Goal: Task Accomplishment & Management: Complete application form

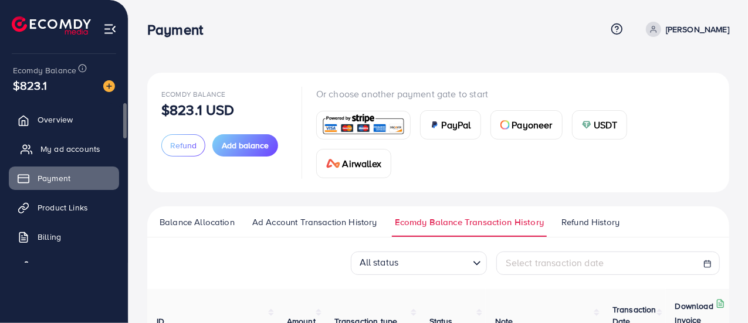
click at [59, 146] on span "My ad accounts" at bounding box center [71, 149] width 60 height 12
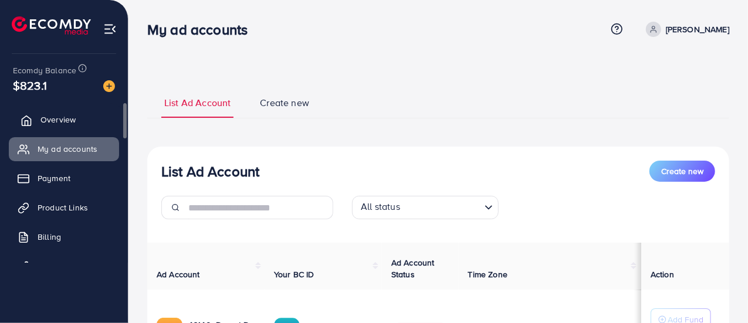
click at [66, 115] on span "Overview" at bounding box center [58, 120] width 35 height 12
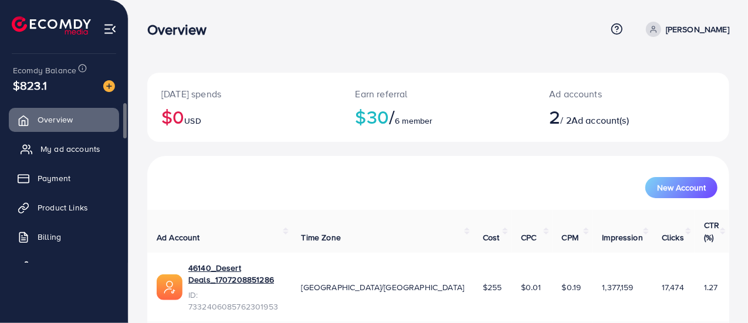
click at [75, 147] on span "My ad accounts" at bounding box center [71, 149] width 60 height 12
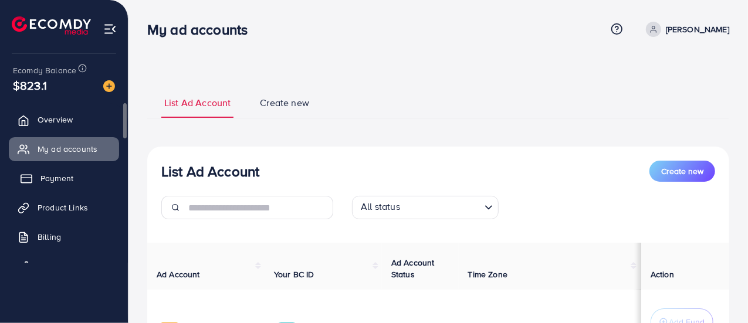
click at [74, 173] on link "Payment" at bounding box center [64, 178] width 110 height 23
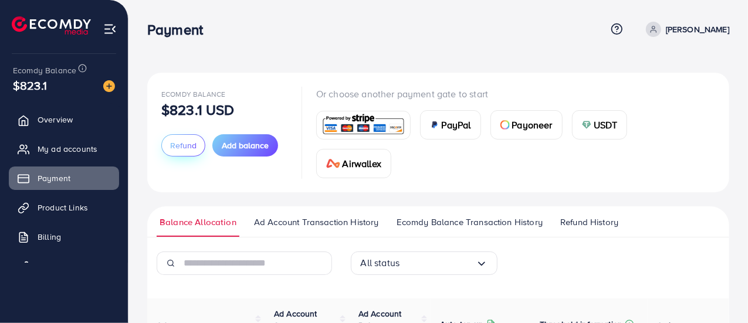
click at [188, 152] on button "Refund" at bounding box center [183, 145] width 44 height 22
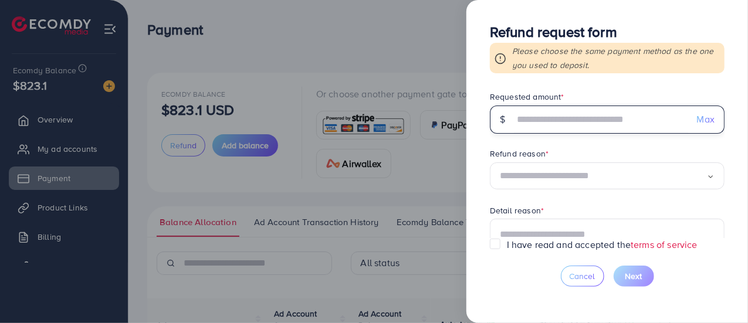
click at [576, 107] on input "text" at bounding box center [601, 120] width 174 height 28
type input "***"
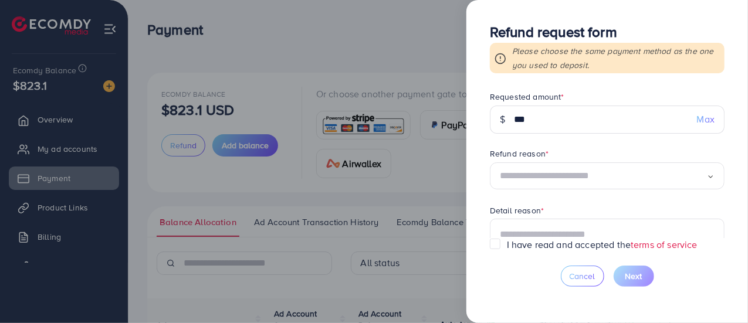
click at [627, 167] on input "Search for option" at bounding box center [603, 176] width 207 height 18
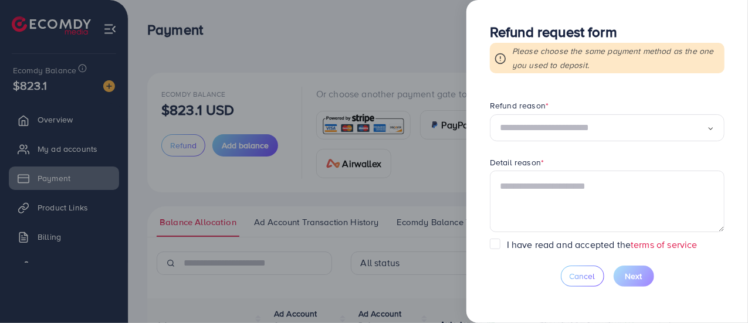
scroll to position [52, 0]
click at [672, 124] on input "Search for option" at bounding box center [603, 125] width 207 height 18
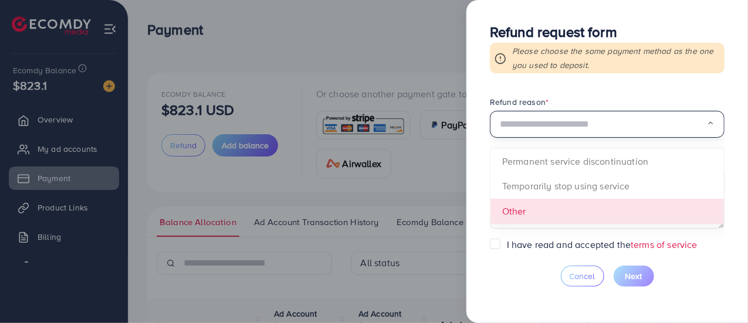
click at [609, 200] on form "Requested amount * $ *** Max Refund reason * Loading... Permanent service disco…" at bounding box center [607, 164] width 235 height 147
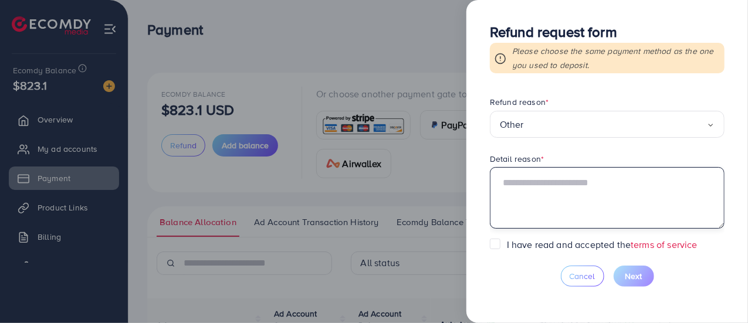
click at [579, 190] on textarea at bounding box center [607, 197] width 235 height 61
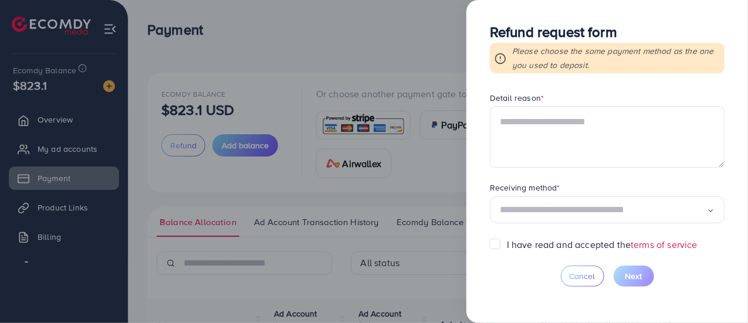
click at [599, 206] on div "Receiving method * Loading..." at bounding box center [607, 203] width 235 height 43
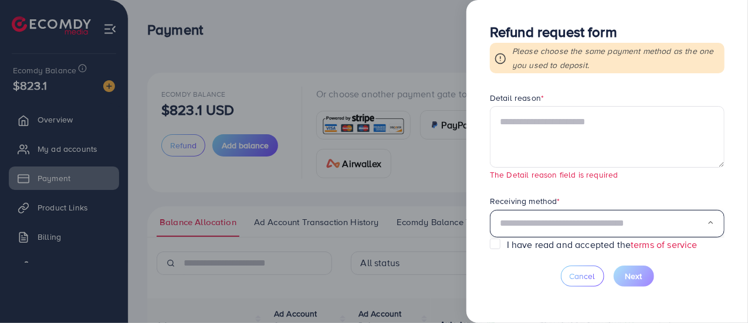
scroll to position [173, 0]
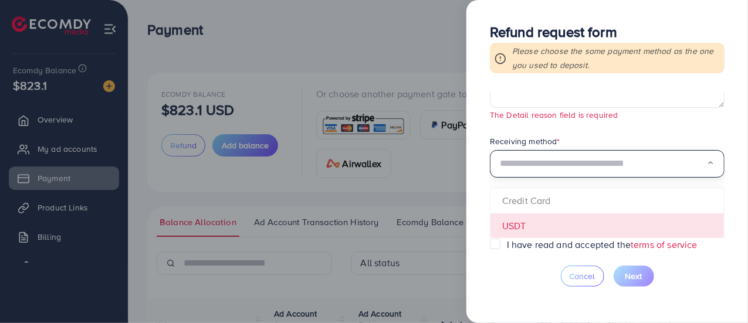
click at [572, 218] on form "Requested amount * $ *** Max Refund reason * Other Loading... Detail reason * T…" at bounding box center [607, 164] width 235 height 147
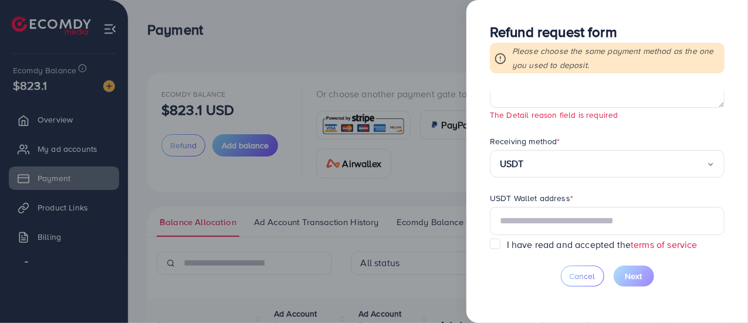
scroll to position [245, 0]
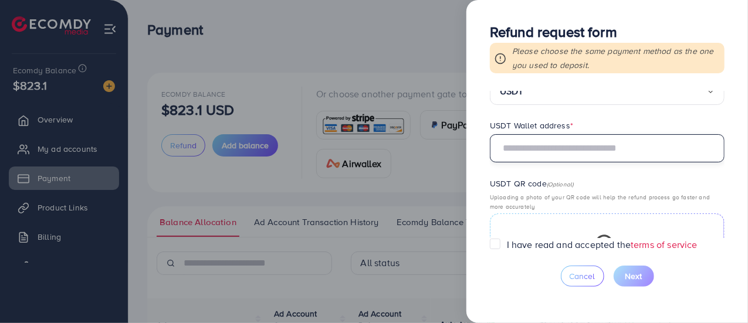
click at [590, 146] on input "text" at bounding box center [607, 148] width 235 height 28
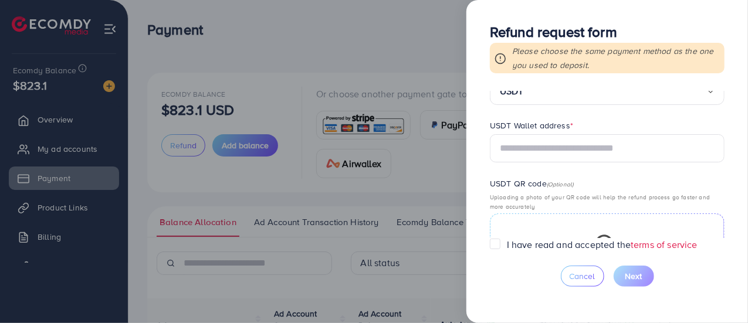
click at [599, 118] on form "Requested amount * $ *** Max Refund reason * Other Loading... Detail reason * T…" at bounding box center [607, 164] width 235 height 147
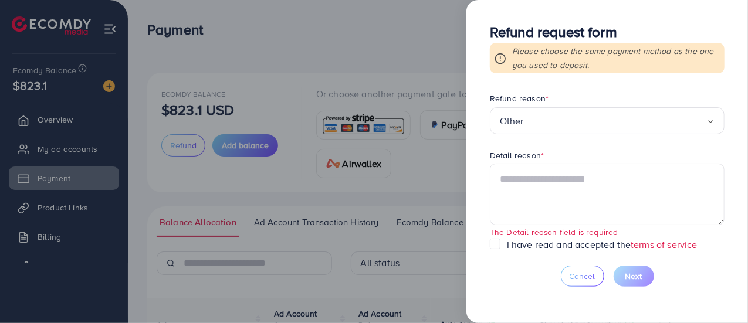
scroll to position [0, 0]
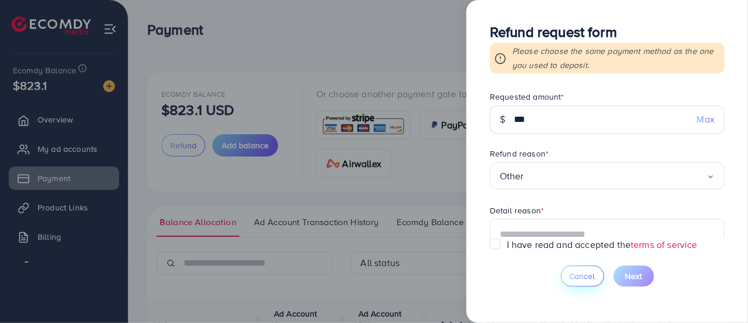
click at [582, 276] on span "Cancel" at bounding box center [583, 277] width 26 height 12
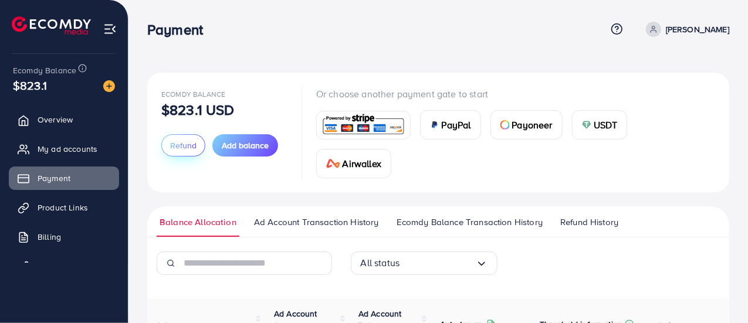
click at [193, 144] on span "Refund" at bounding box center [183, 146] width 26 height 12
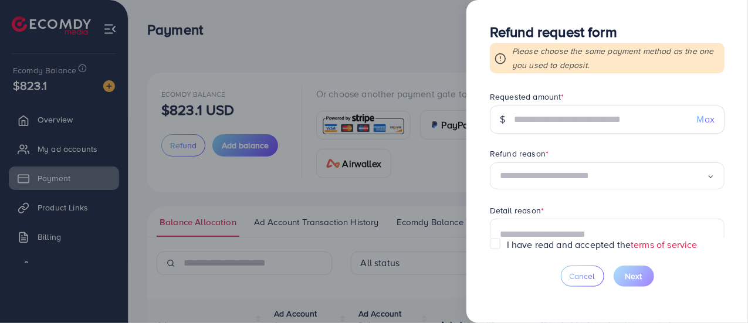
click at [587, 176] on input "Search for option" at bounding box center [603, 176] width 207 height 18
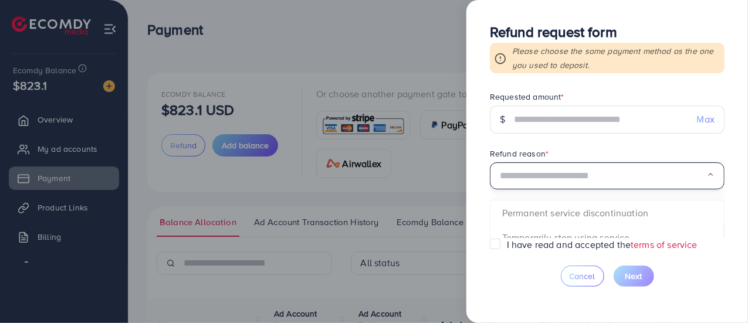
scroll to position [113, 0]
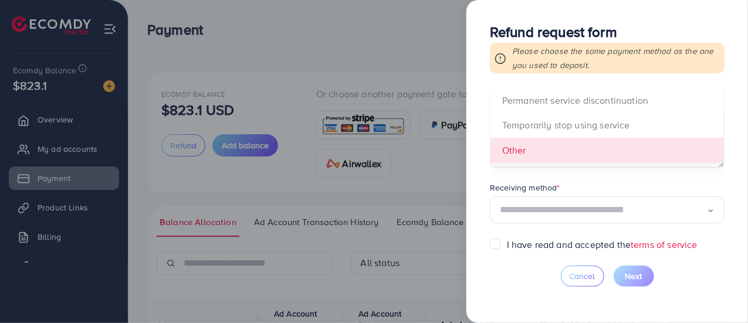
click at [600, 185] on div "Receiving method *" at bounding box center [607, 189] width 235 height 15
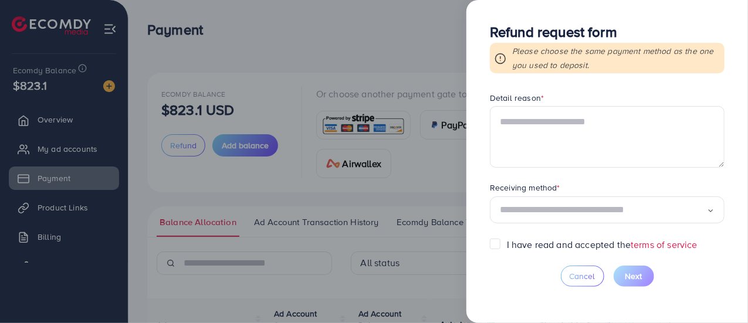
click at [616, 203] on input "Search for option" at bounding box center [603, 210] width 207 height 18
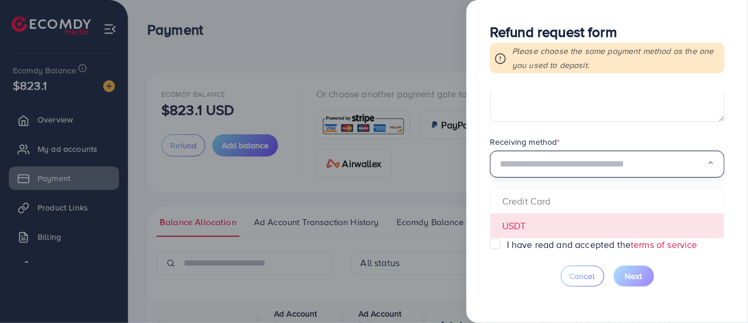
click at [616, 179] on div "Loading... Credit Card USDT" at bounding box center [607, 165] width 235 height 28
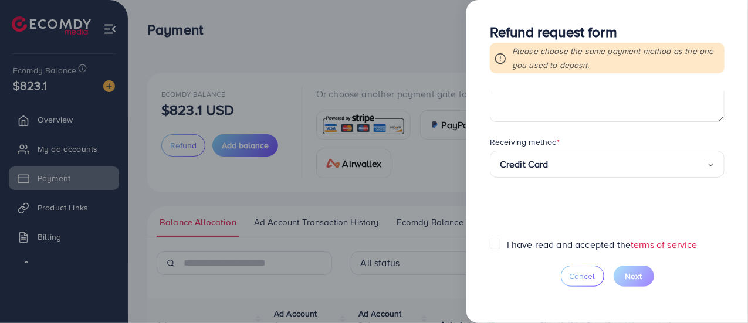
click at [608, 204] on form "Requested amount * $ Max Refund reason * Loading... Detail reason * Receiving m…" at bounding box center [607, 164] width 235 height 147
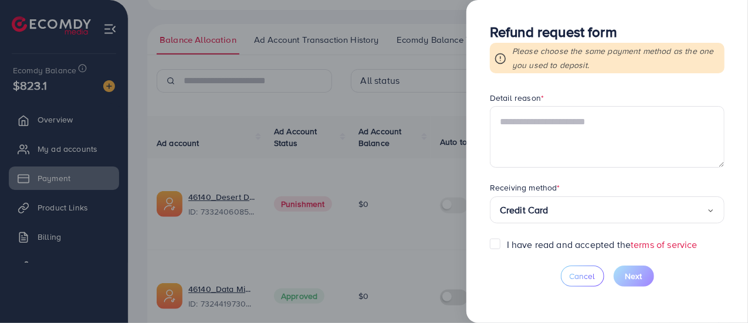
click at [673, 177] on form "Requested amount * $ Max Refund reason * Loading... Detail reason * Receiving m…" at bounding box center [607, 164] width 235 height 147
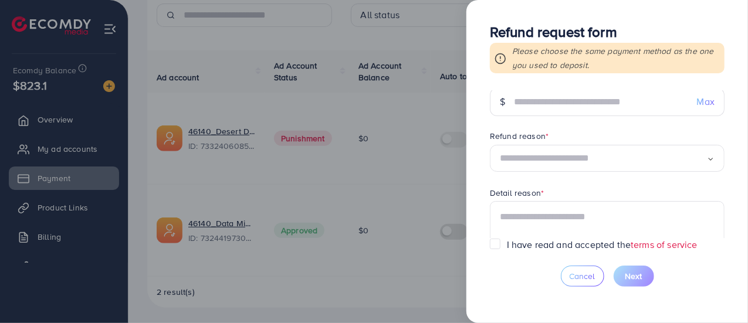
scroll to position [0, 0]
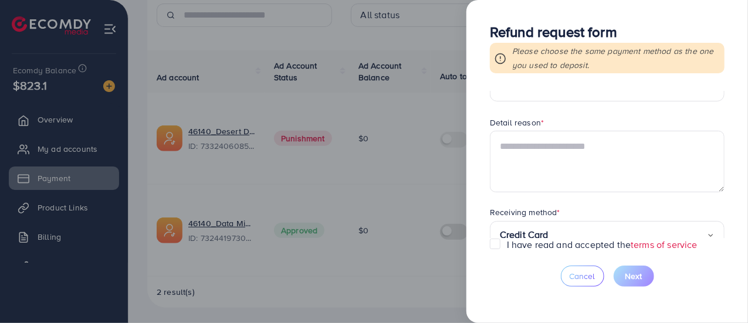
click at [637, 227] on input "Search for option" at bounding box center [628, 235] width 158 height 18
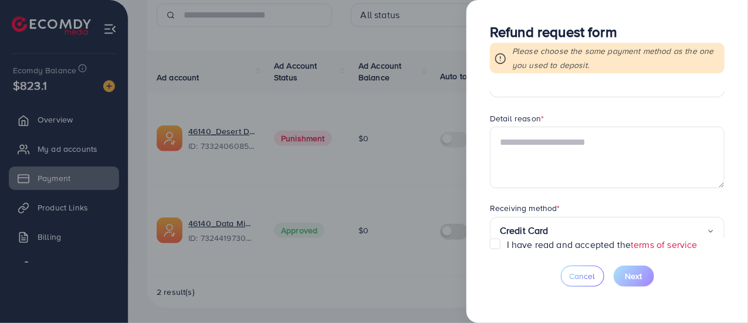
scroll to position [113, 0]
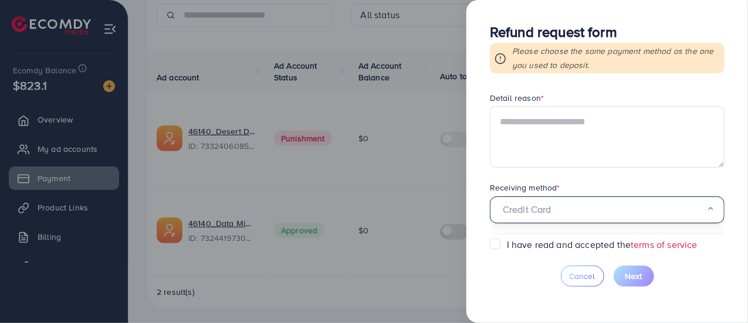
click at [708, 208] on icon "Search for option" at bounding box center [711, 209] width 8 height 8
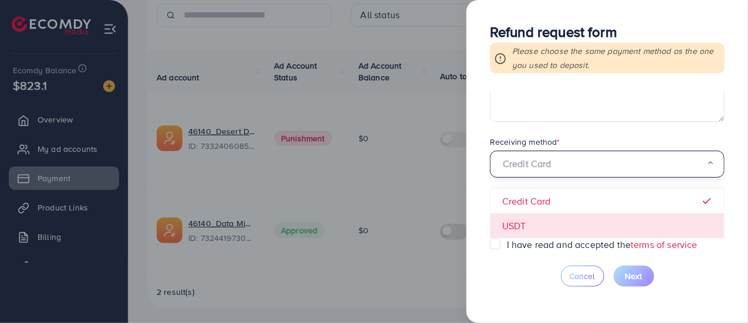
click at [586, 227] on form "Requested amount * $ Max Refund reason * Loading... Detail reason * Receiving m…" at bounding box center [607, 164] width 235 height 147
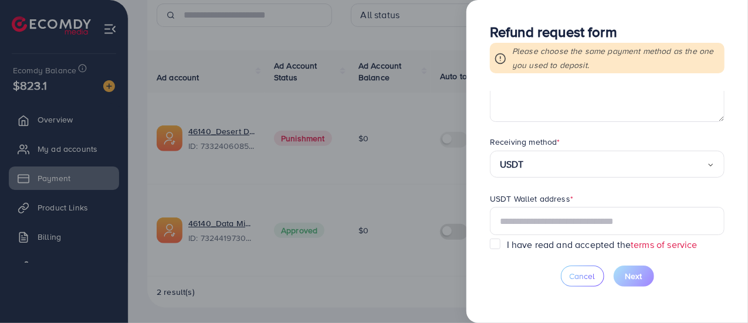
click at [635, 141] on div "Receiving method *" at bounding box center [607, 143] width 235 height 15
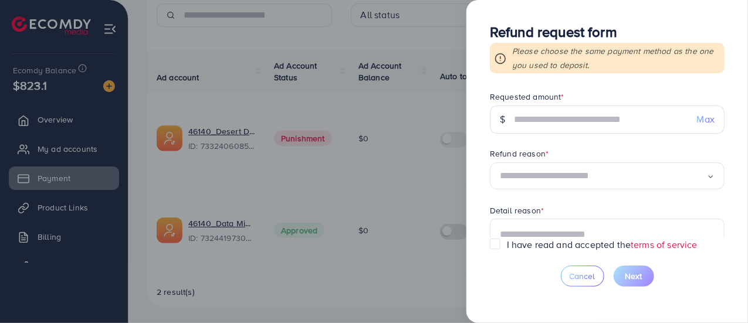
click at [500, 61] on icon at bounding box center [501, 59] width 12 height 12
click at [576, 282] on span "Cancel" at bounding box center [583, 277] width 26 height 12
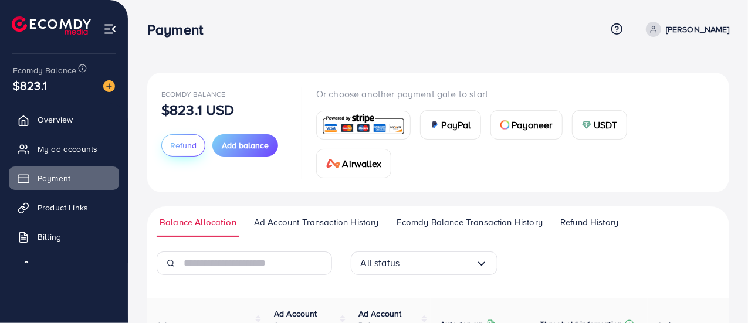
click at [185, 147] on span "Refund" at bounding box center [183, 146] width 26 height 12
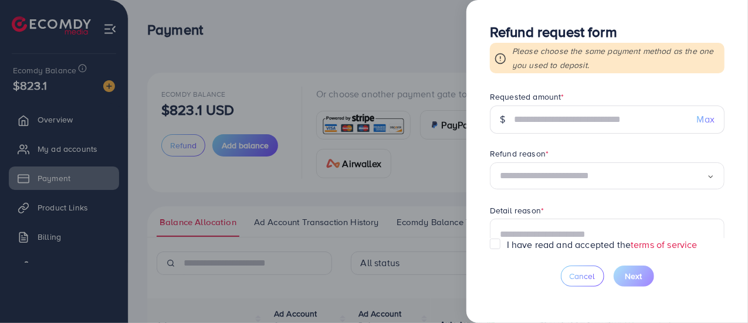
click at [67, 158] on div at bounding box center [374, 161] width 748 height 323
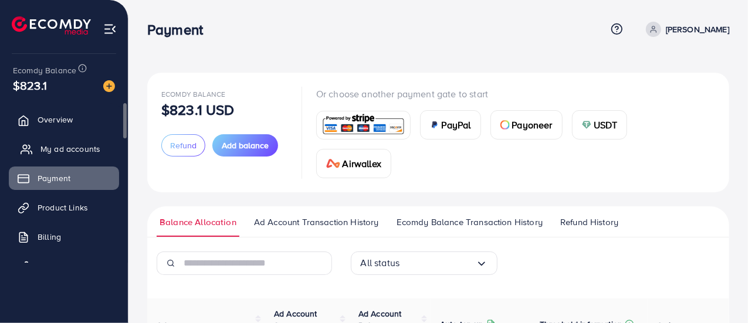
click at [79, 150] on span "My ad accounts" at bounding box center [71, 149] width 60 height 12
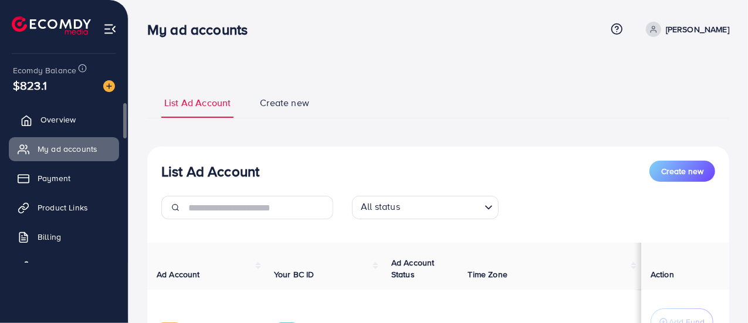
click at [77, 124] on link "Overview" at bounding box center [64, 119] width 110 height 23
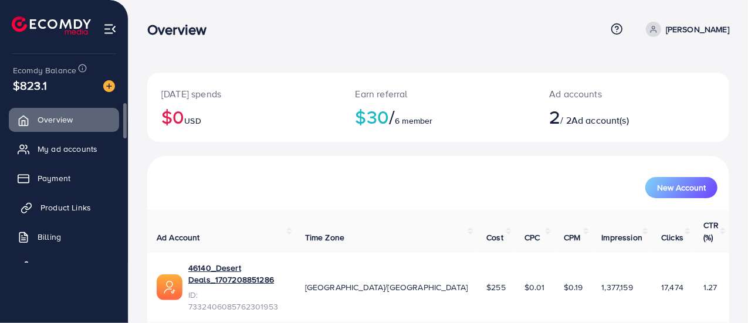
click at [63, 200] on link "Product Links" at bounding box center [64, 207] width 110 height 23
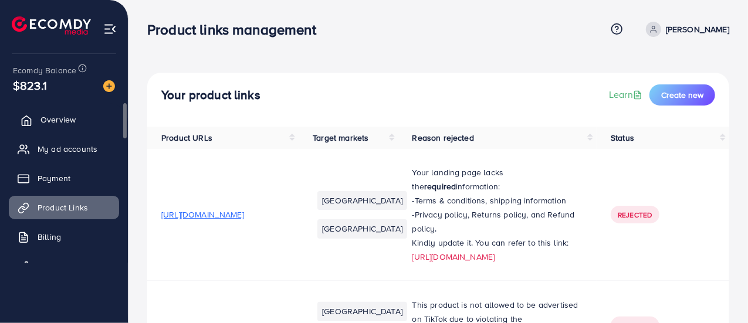
click at [59, 118] on span "Overview" at bounding box center [58, 120] width 35 height 12
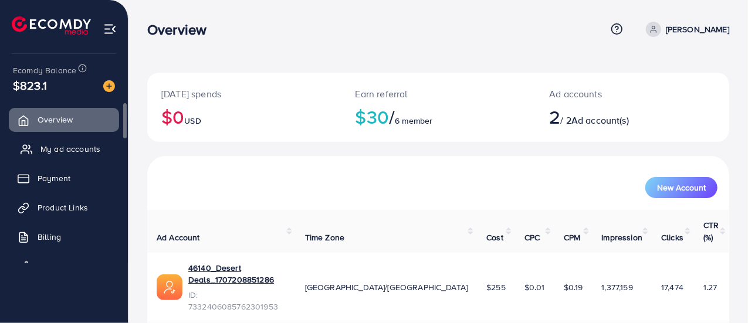
click at [79, 138] on link "My ad accounts" at bounding box center [64, 148] width 110 height 23
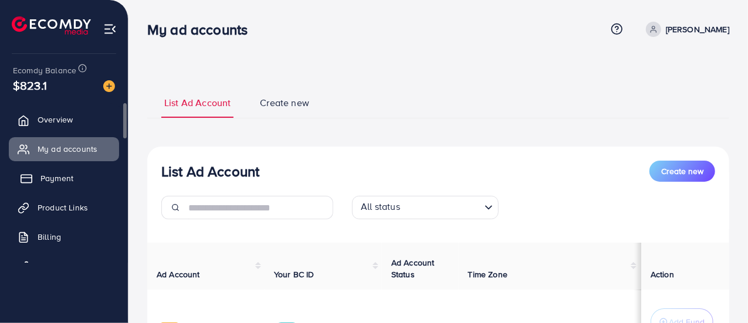
click at [62, 187] on link "Payment" at bounding box center [64, 178] width 110 height 23
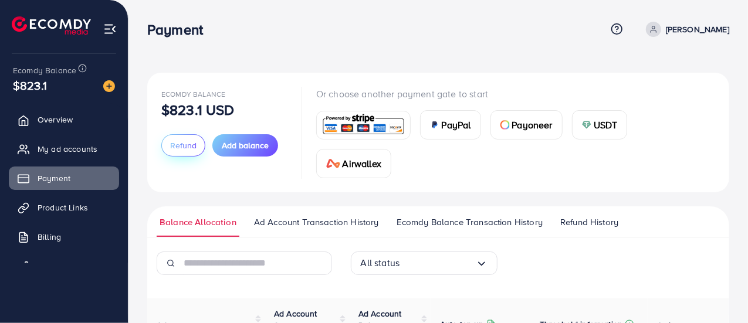
click at [183, 148] on span "Refund" at bounding box center [183, 146] width 26 height 12
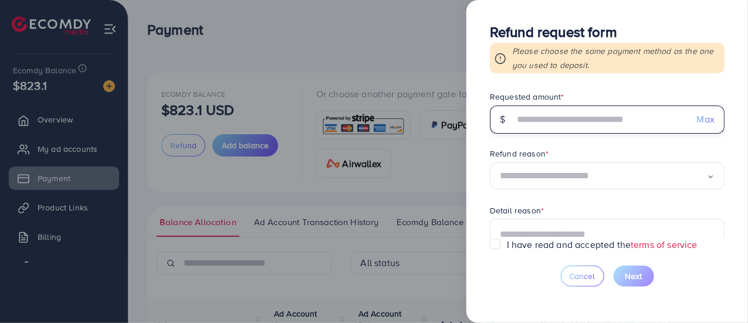
click at [619, 116] on input "text" at bounding box center [601, 120] width 174 height 28
